Goal: Find specific page/section: Find specific page/section

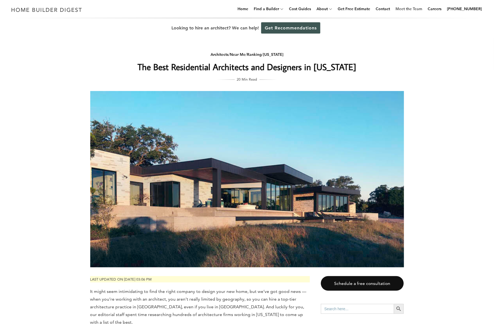
click at [417, 8] on link "Meet the Team" at bounding box center [408, 9] width 31 height 18
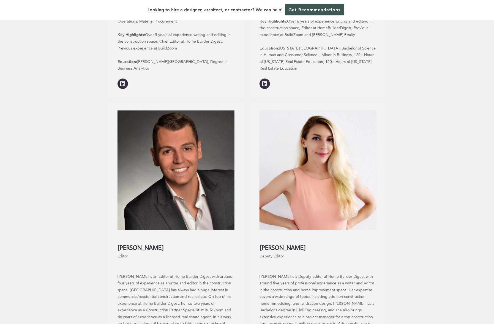
scroll to position [370, 0]
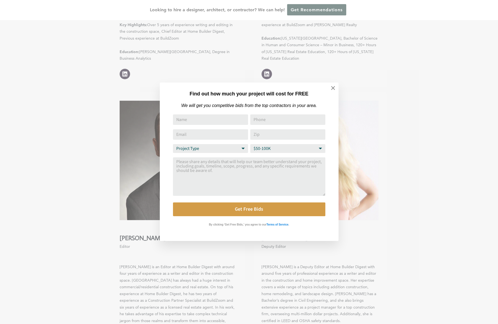
drag, startPoint x: 495, startPoint y: 38, endPoint x: 463, endPoint y: 102, distance: 71.8
click at [493, 216] on html "Cookies at Home Builder Digest To provide the best experience on this website, …" at bounding box center [249, 122] width 498 height 985
click at [330, 86] on icon at bounding box center [333, 88] width 6 height 6
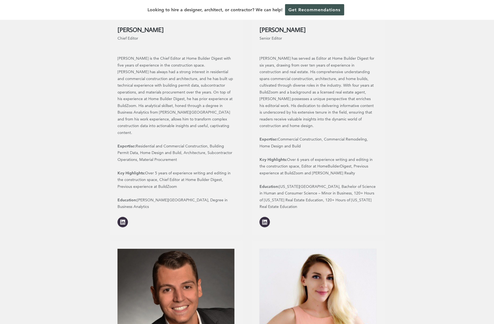
scroll to position [0, 0]
